Goal: Information Seeking & Learning: Check status

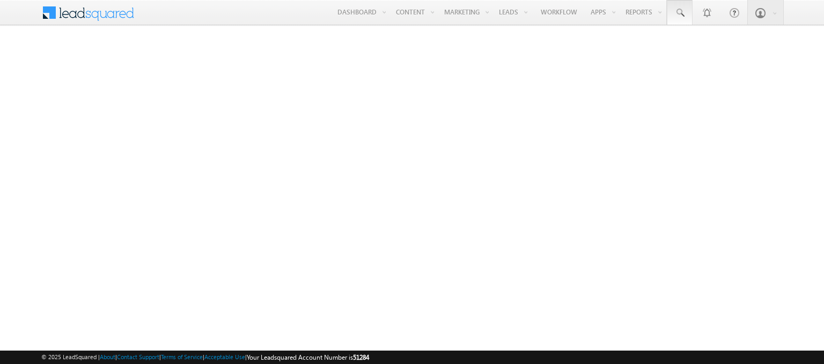
click at [680, 13] on span at bounding box center [679, 13] width 11 height 11
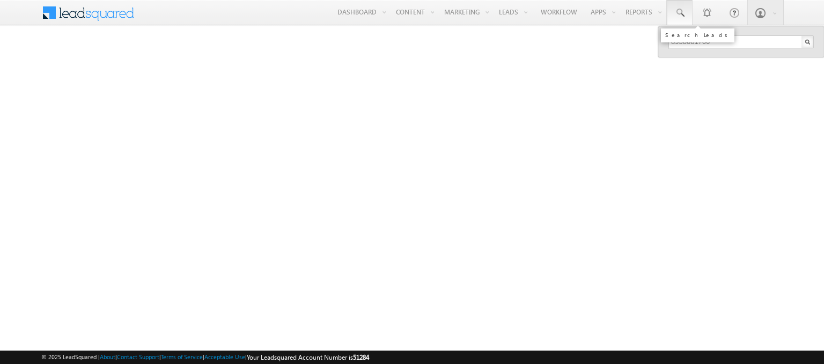
type input "8958081766"
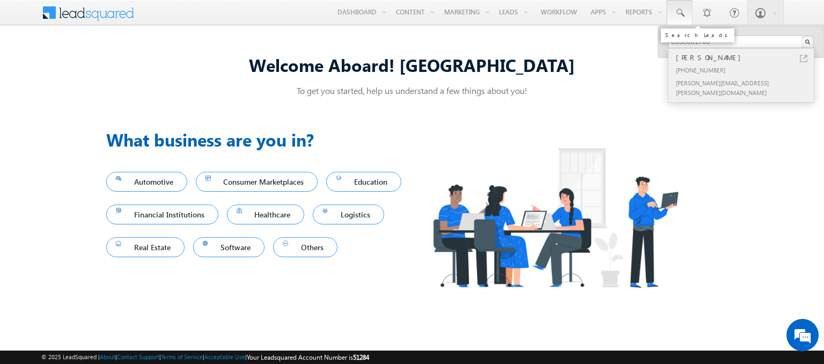
click at [745, 57] on div "[PERSON_NAME]" at bounding box center [746, 57] width 144 height 12
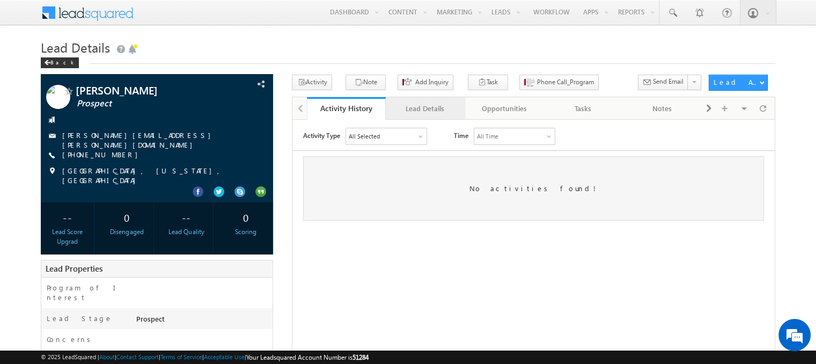
click at [424, 108] on div "Lead Details" at bounding box center [424, 108] width 61 height 13
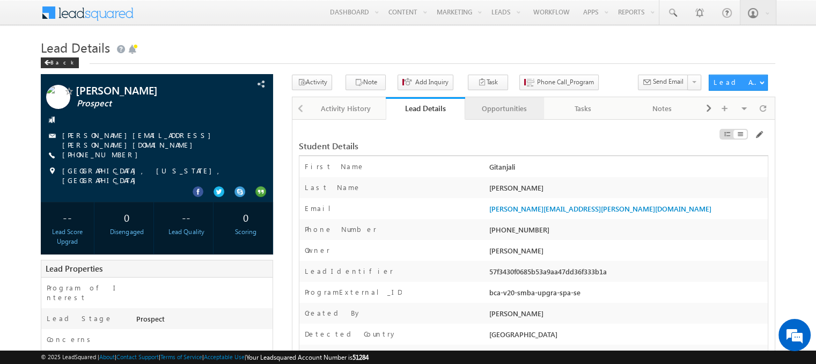
click at [504, 108] on div "Opportunities" at bounding box center [504, 108] width 61 height 13
